Goal: Find specific page/section

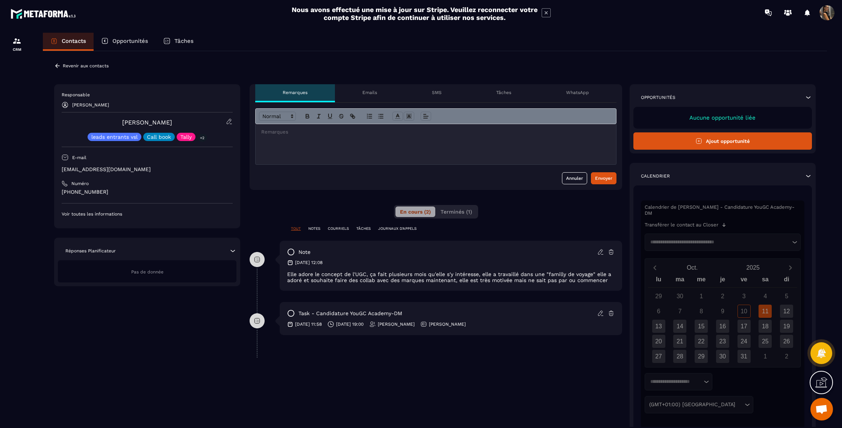
click at [67, 64] on p "Revenir aux contacts" at bounding box center [86, 65] width 46 height 5
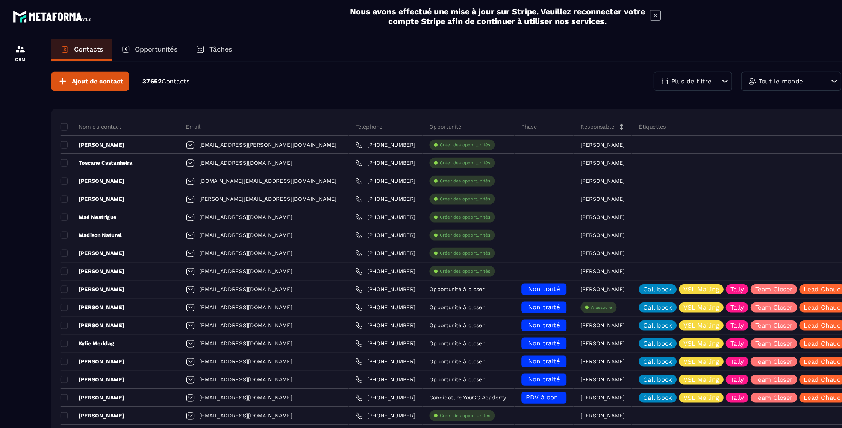
scroll to position [1, 0]
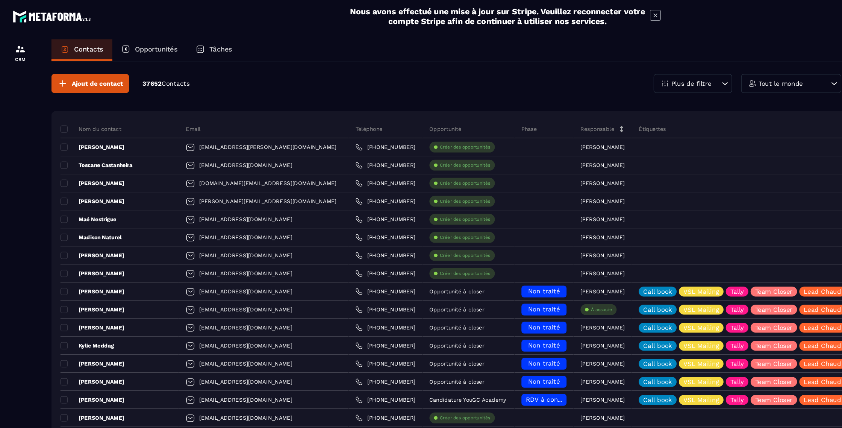
click at [636, 68] on p "Tout le monde" at bounding box center [650, 69] width 37 height 5
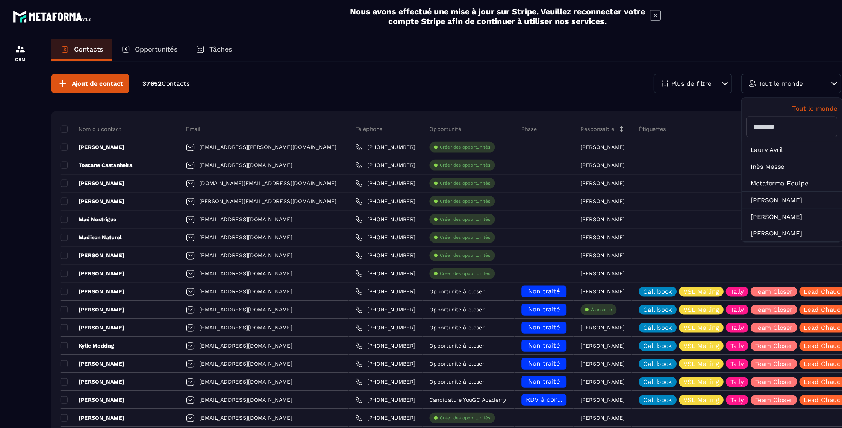
drag, startPoint x: 411, startPoint y: 62, endPoint x: 395, endPoint y: 61, distance: 15.8
click at [404, 62] on div "Ajout de contact 37652 Contacts Plus de filtre Tout le monde Tout le monde [PER…" at bounding box center [435, 70] width 784 height 16
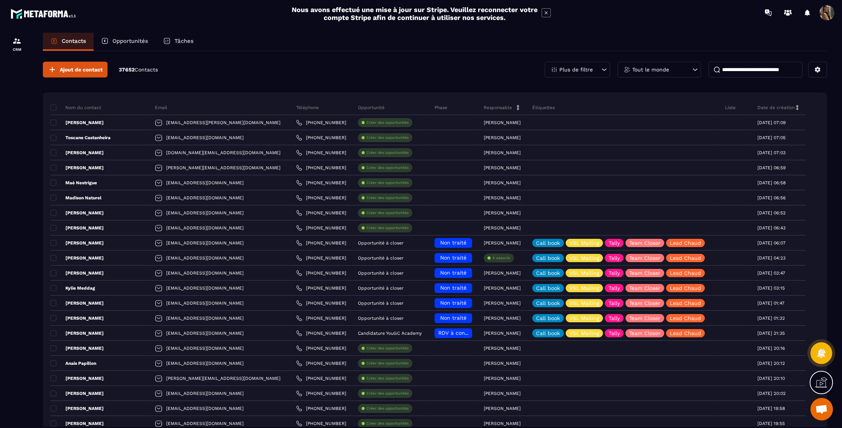
click at [745, 70] on input at bounding box center [756, 70] width 94 height 16
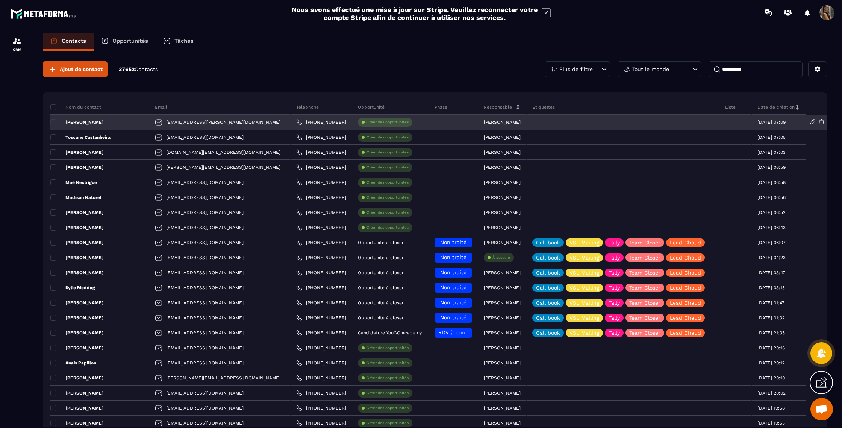
scroll to position [0, 0]
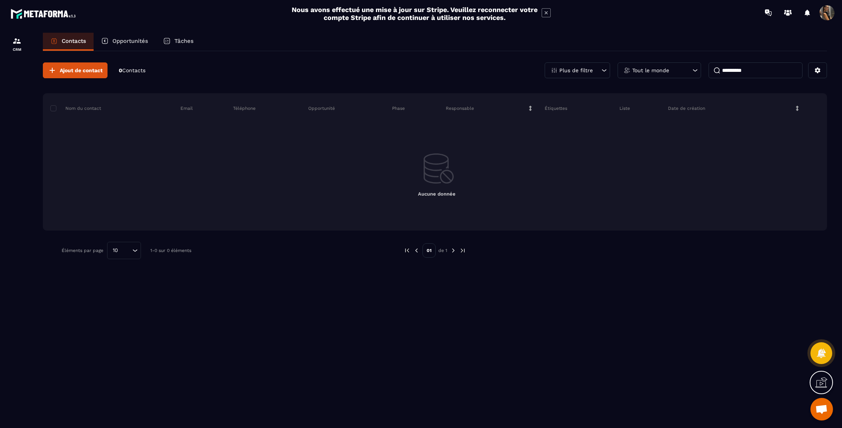
click at [734, 71] on input "**********" at bounding box center [756, 70] width 94 height 16
type input "**********"
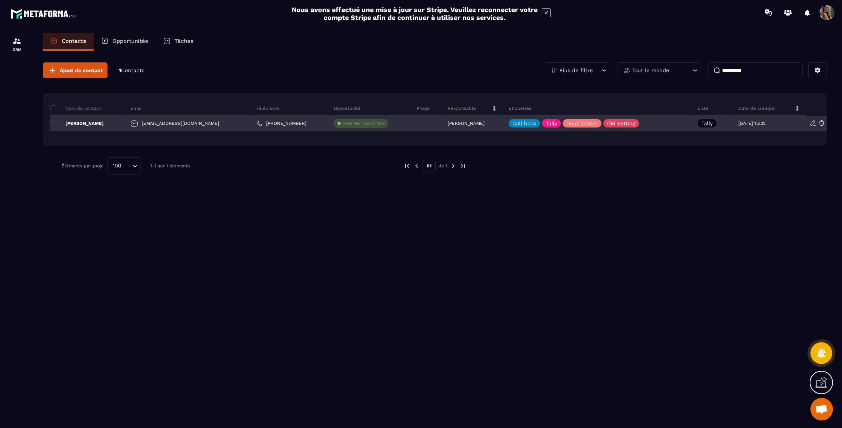
click at [96, 123] on p "[PERSON_NAME]" at bounding box center [76, 123] width 53 height 6
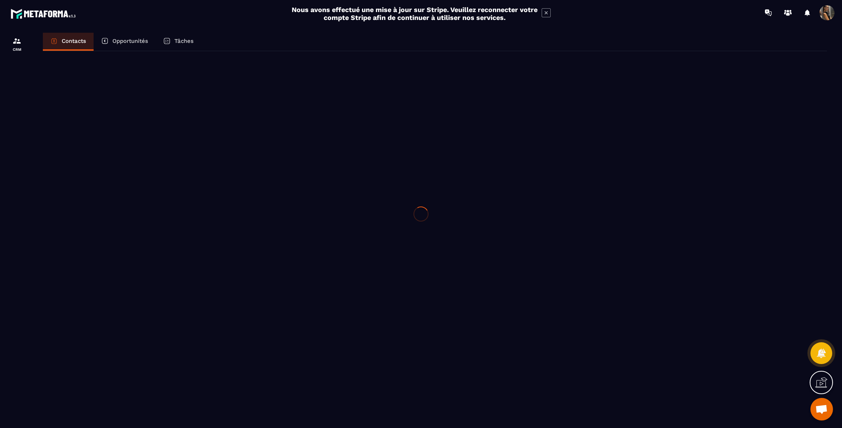
click at [96, 123] on div at bounding box center [421, 214] width 842 height 428
